Goal: Find specific page/section: Find specific page/section

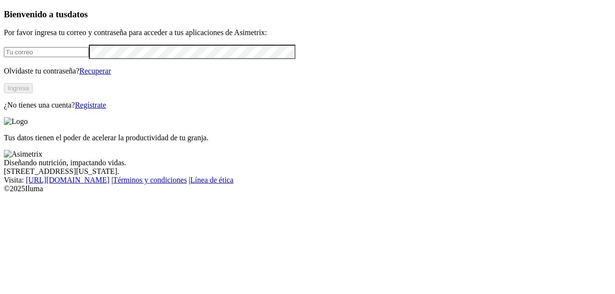
type input "[EMAIL_ADDRESS][DOMAIN_NAME]"
click at [33, 93] on button "Ingresa" at bounding box center [18, 88] width 29 height 10
